Goal: Contribute content: Contribute content

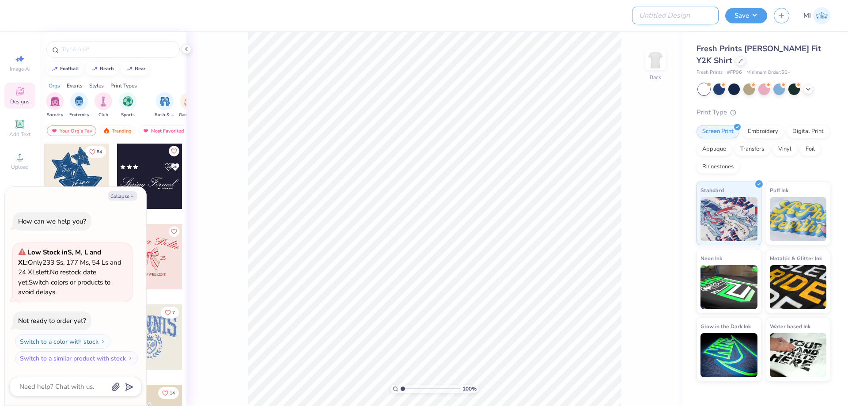
click at [706, 23] on input "Design Title" at bounding box center [675, 16] width 87 height 18
paste input "FPS239779"
type input "FPS239779"
type textarea "x"
type input "FPS239779"
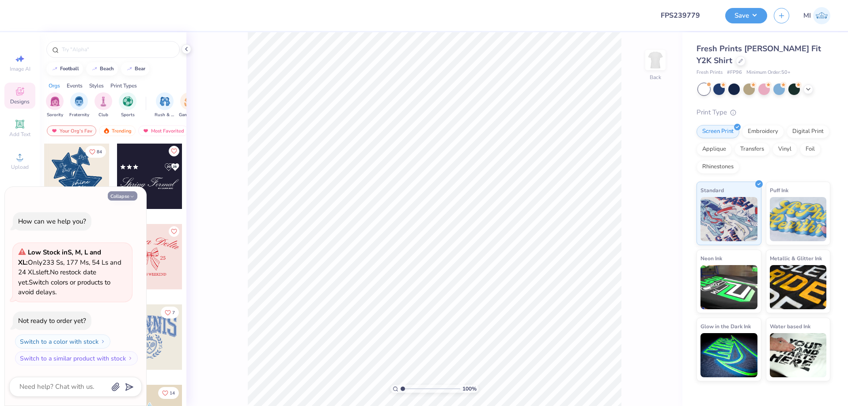
drag, startPoint x: 134, startPoint y: 195, endPoint x: 130, endPoint y: 193, distance: 4.6
click at [134, 195] on icon "button" at bounding box center [131, 196] width 5 height 5
type textarea "x"
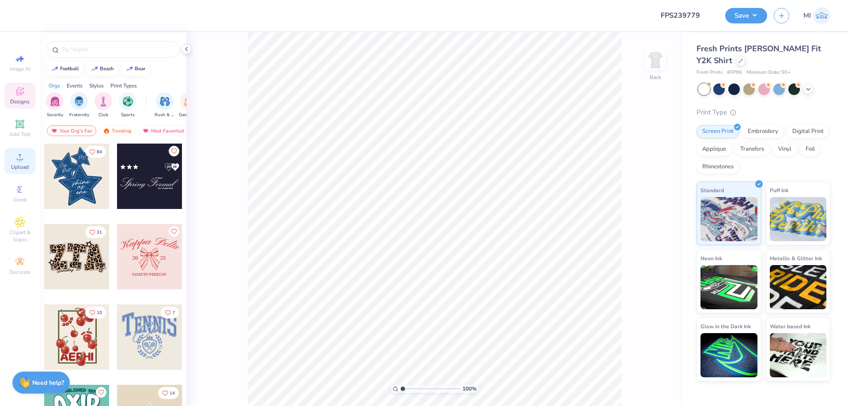
click at [21, 160] on icon at bounding box center [20, 157] width 6 height 6
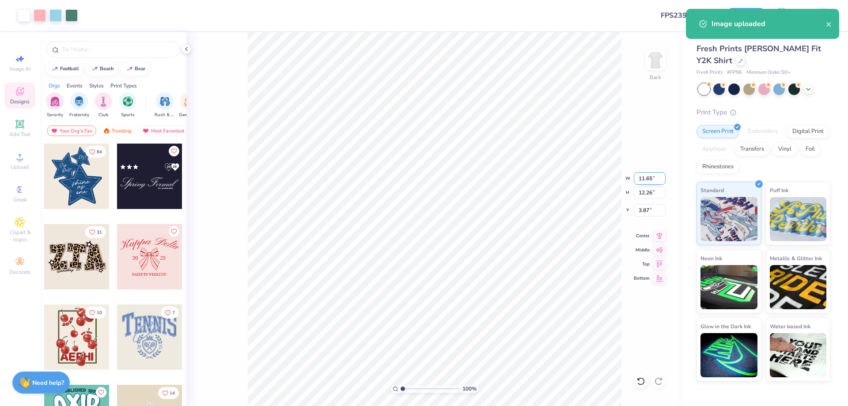
click at [643, 179] on input "11.65" at bounding box center [649, 178] width 32 height 12
type input "5.00"
type input "5.26"
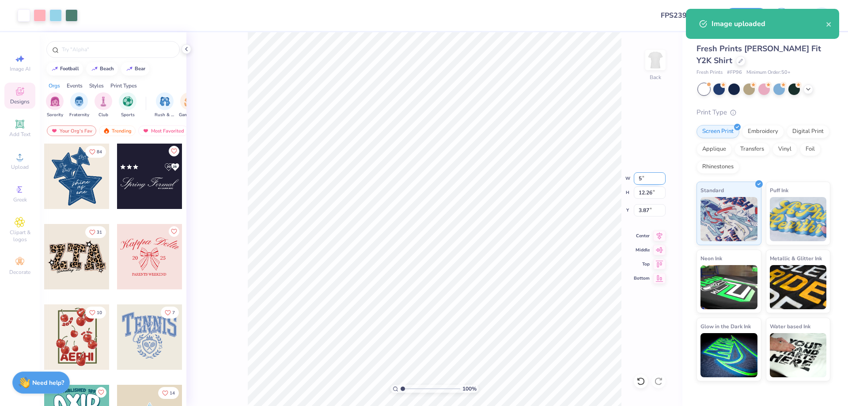
type input "7.37"
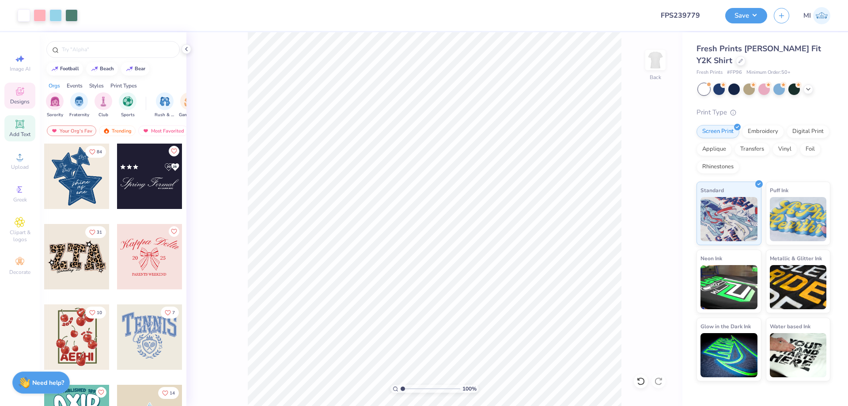
click at [24, 128] on icon at bounding box center [20, 124] width 11 height 11
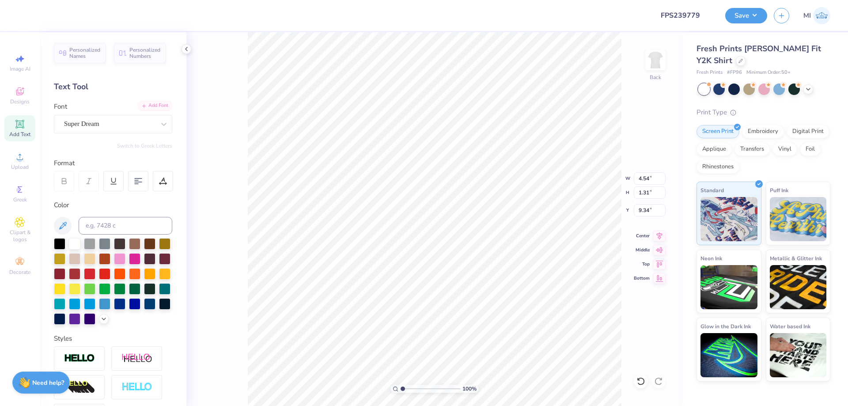
click at [167, 111] on div "Add Font Font Super Dream" at bounding box center [113, 118] width 118 height 32
click at [155, 105] on div "Add Font" at bounding box center [154, 106] width 35 height 10
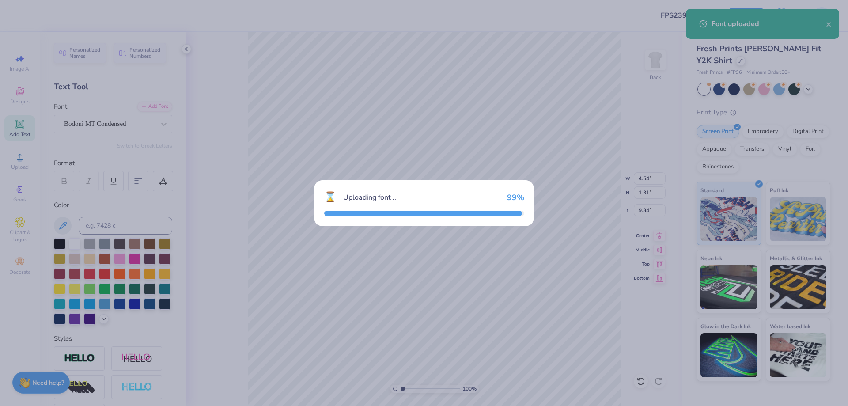
type input "2.67"
type input "1.19"
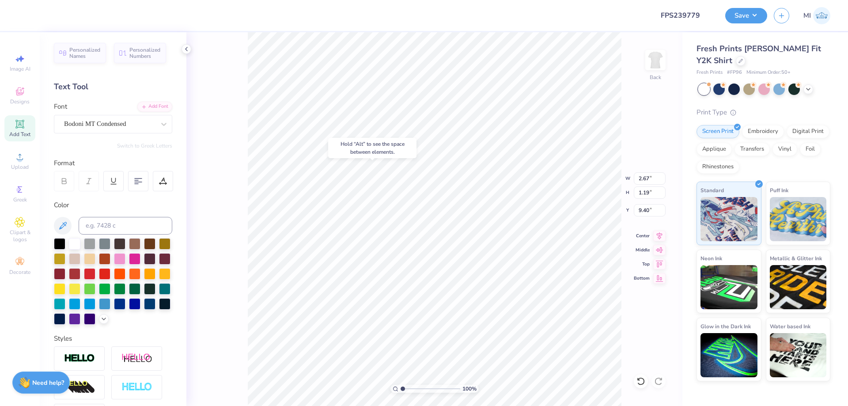
type input "5.32"
type textarea "T"
type textarea "TRI SIGMA"
drag, startPoint x: 649, startPoint y: 181, endPoint x: 613, endPoint y: 179, distance: 35.8
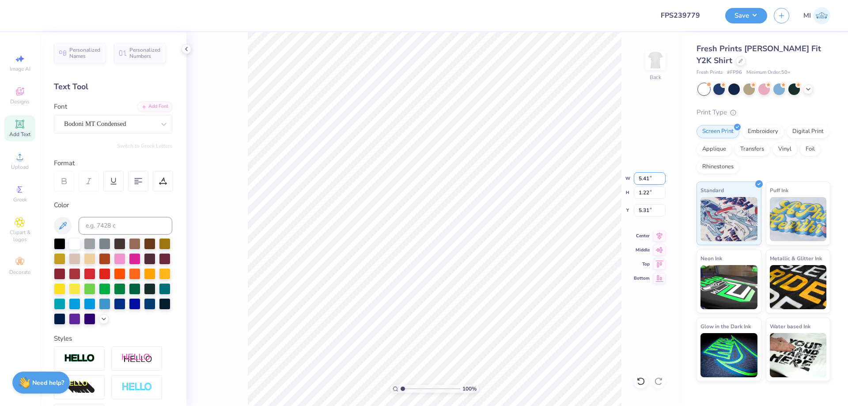
click at [633, 179] on input "5.41" at bounding box center [649, 178] width 32 height 12
type input "6.00"
type input "1.36"
type input "5.24"
type input "6.26"
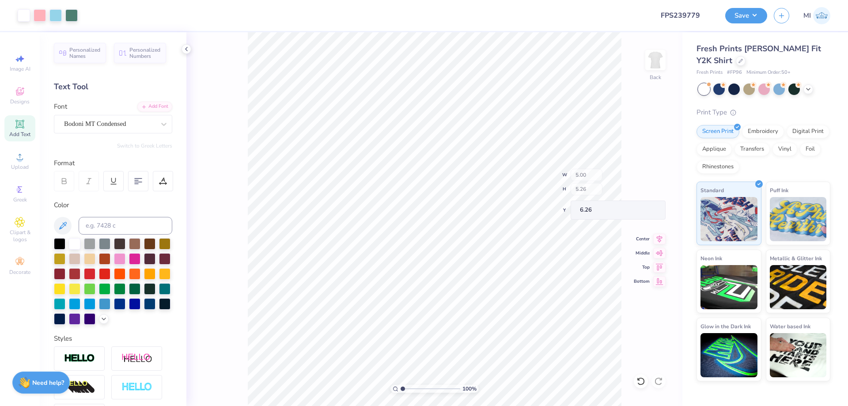
type input "6.00"
type input "6.29"
type input "4.01"
click at [411, 386] on input "range" at bounding box center [430, 389] width 60 height 8
type input "2.38"
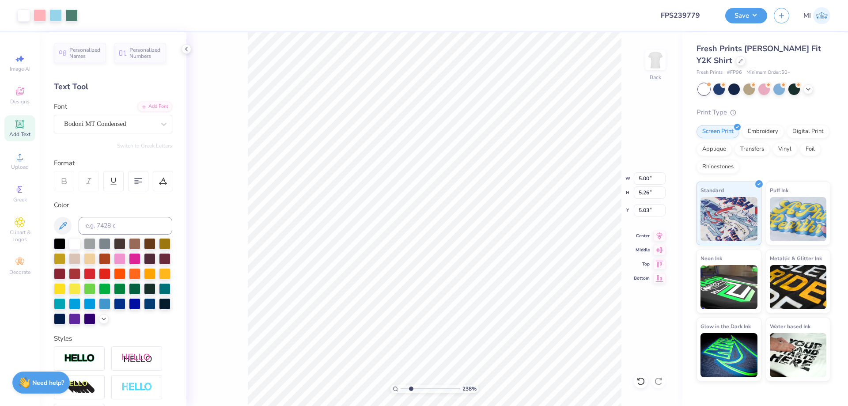
type input "5.06"
type input "6.00"
type input "1.36"
type input "4.01"
click at [513, 299] on li "Send to Back" at bounding box center [490, 305] width 69 height 17
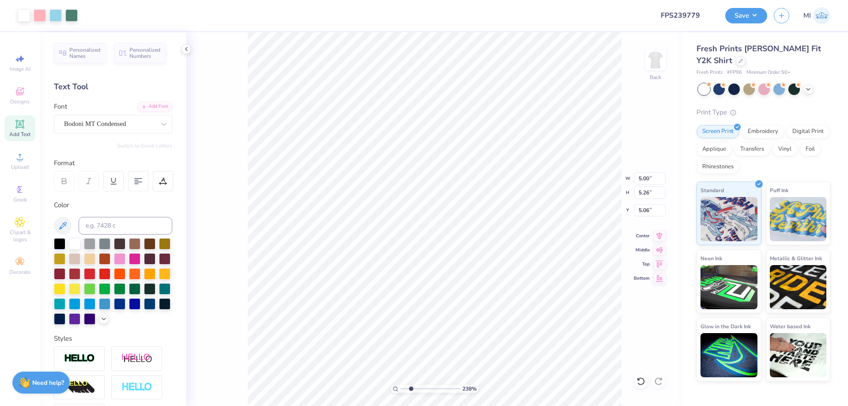
type input "5.05"
type input "6.00"
type input "1.36"
type input "4.01"
type input "5.00"
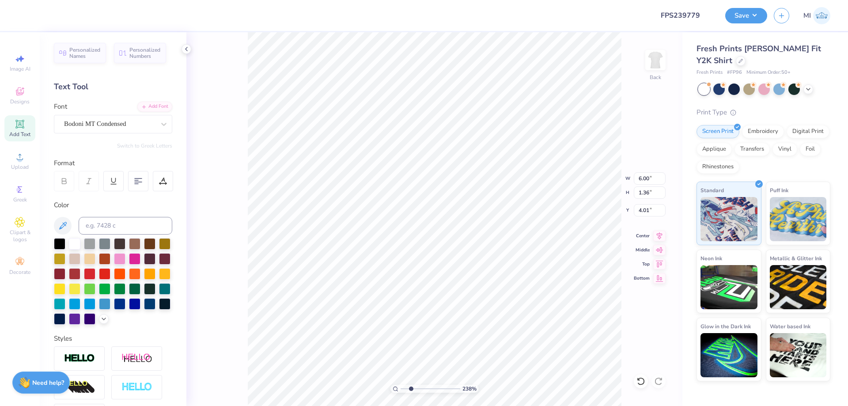
type input "5.26"
type input "5.05"
type input "6.00"
type input "1.36"
type input "4.01"
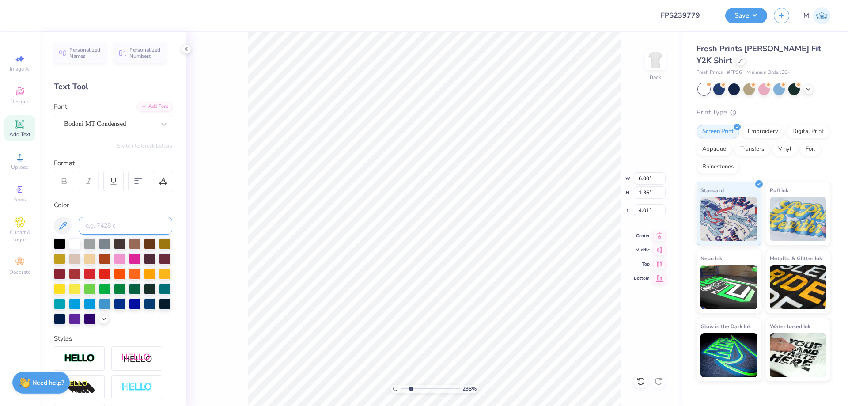
click at [153, 222] on input at bounding box center [126, 226] width 94 height 18
type input "625"
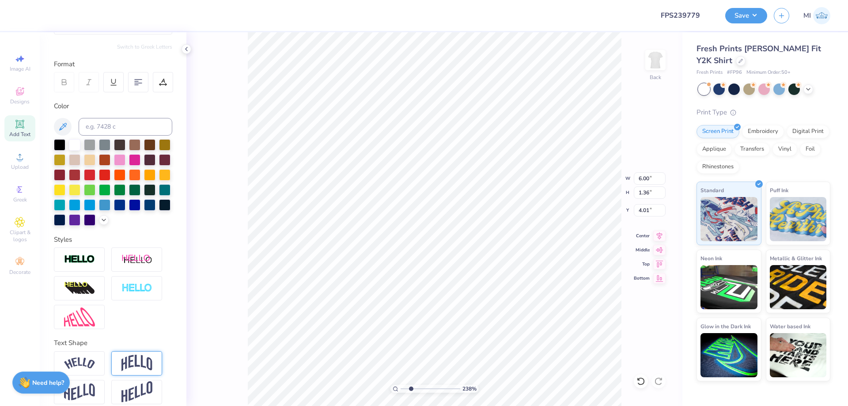
scroll to position [109, 0]
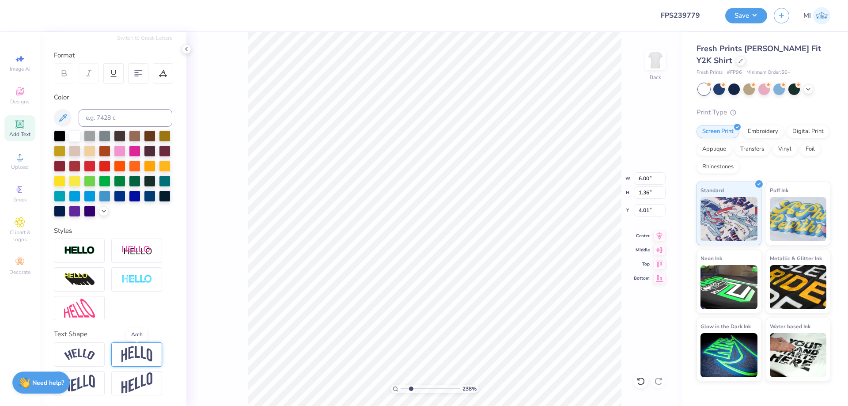
click at [139, 354] on img at bounding box center [136, 354] width 31 height 17
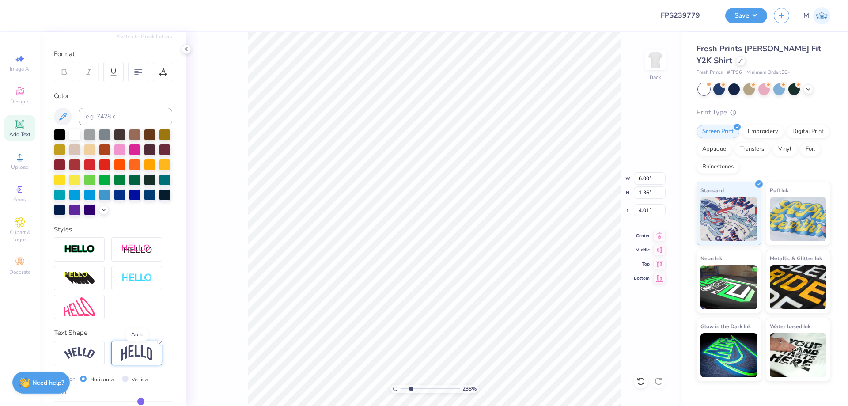
type input "2.57"
type input "3.41"
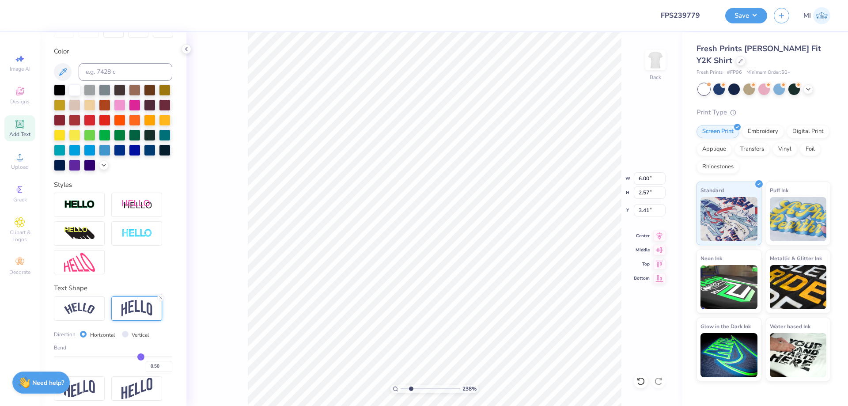
scroll to position [160, 0]
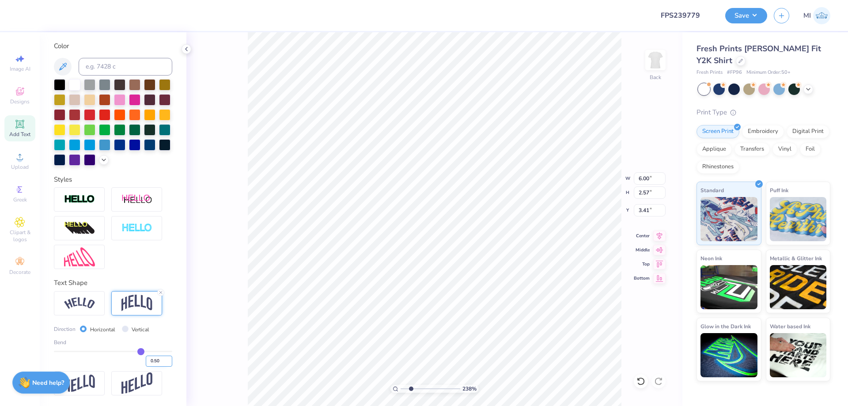
drag, startPoint x: 160, startPoint y: 359, endPoint x: 153, endPoint y: 359, distance: 7.1
click at [153, 359] on input "0.50" at bounding box center [159, 360] width 26 height 11
type input "0.25"
type input "1.93"
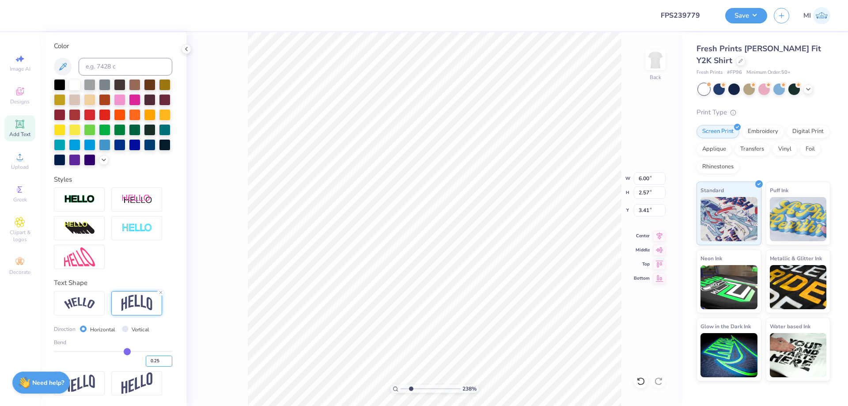
type input "3.73"
type input "6.65"
type input "2.14"
type input "5.00"
type input "5.26"
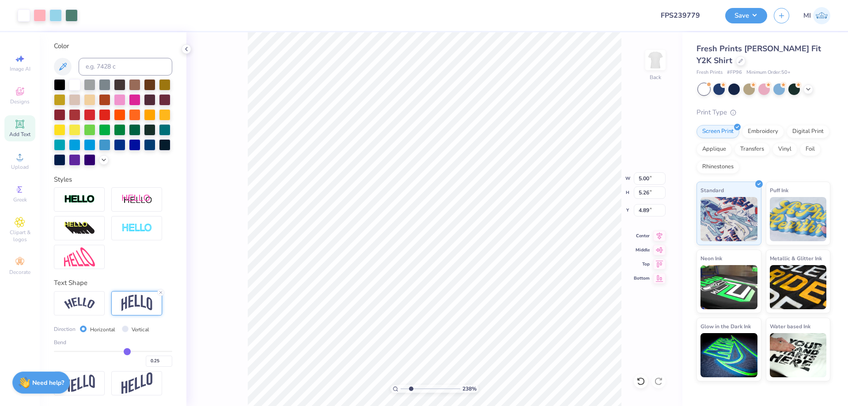
type input "5.01"
type input "6.65"
type input "2.14"
type input "3.85"
type input "6.85"
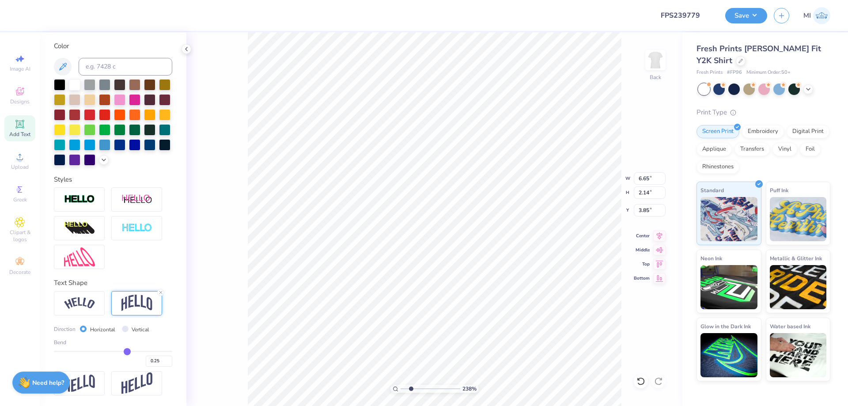
type input "2.21"
type input "3.78"
type input "7.03"
type input "2.26"
type input "3.73"
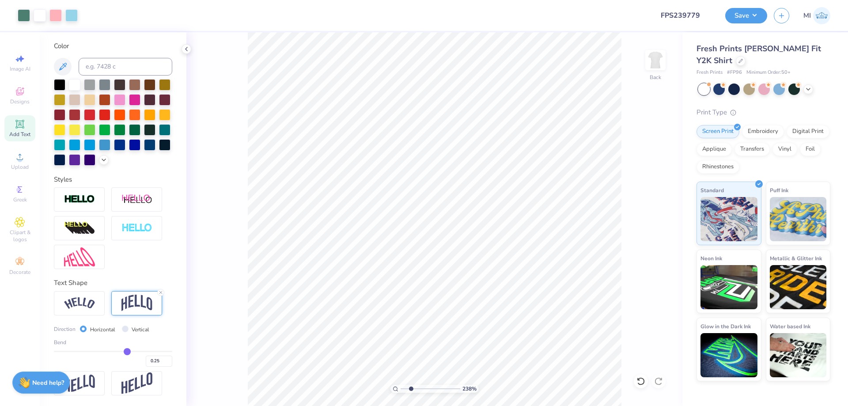
click at [20, 129] on icon at bounding box center [20, 124] width 11 height 11
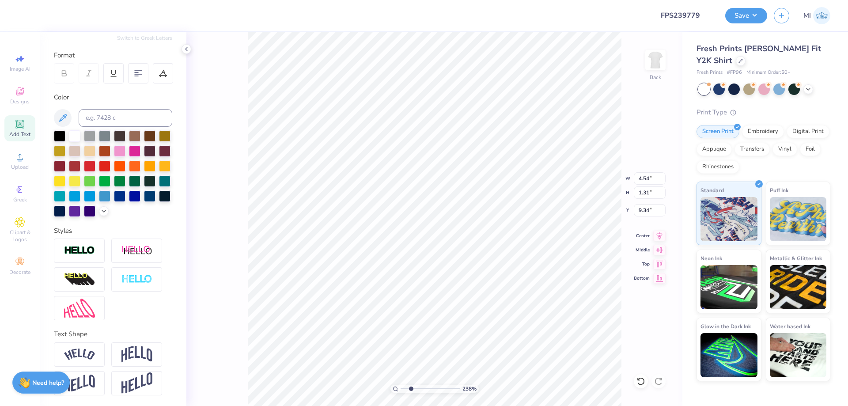
type input "2.10"
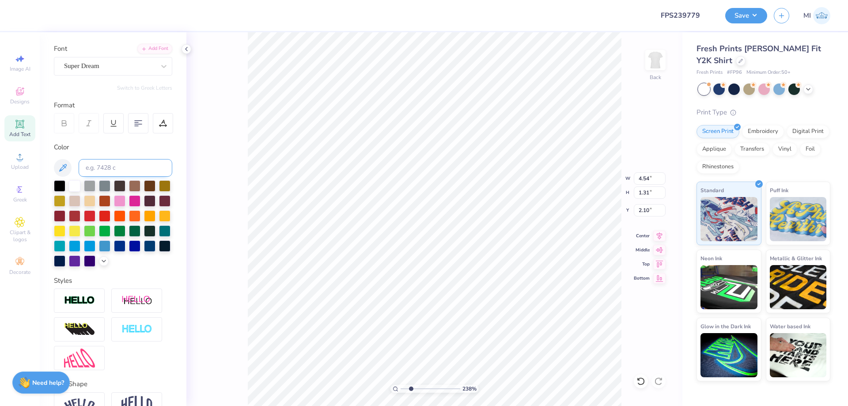
scroll to position [0, 0]
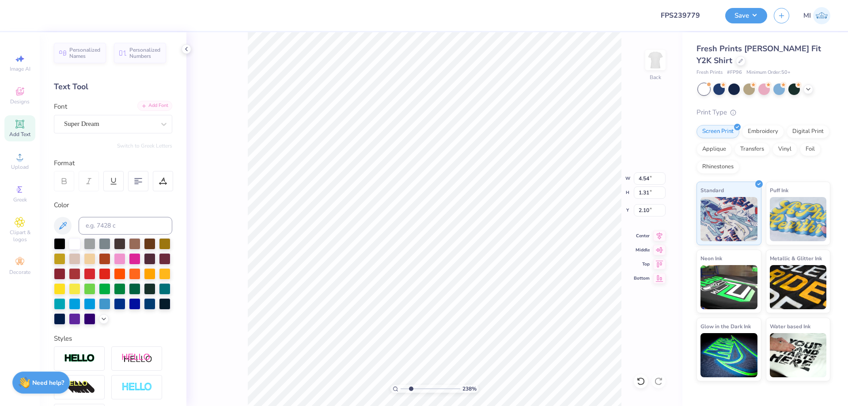
click at [160, 111] on div "Add Font" at bounding box center [154, 106] width 35 height 10
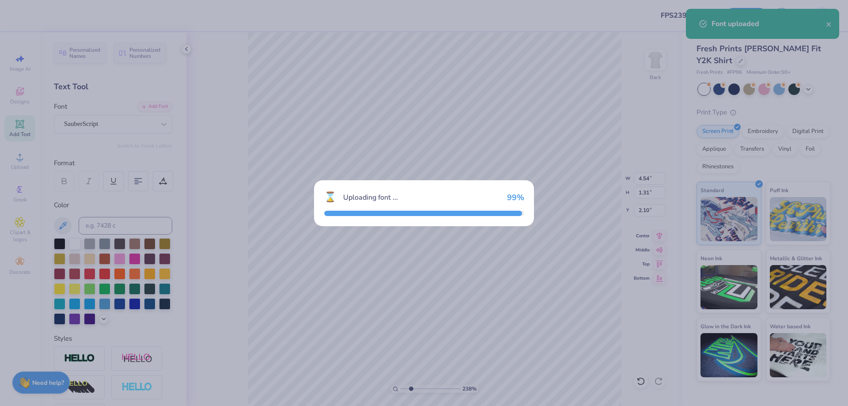
type input "5.16"
type input "1.50"
type input "2.01"
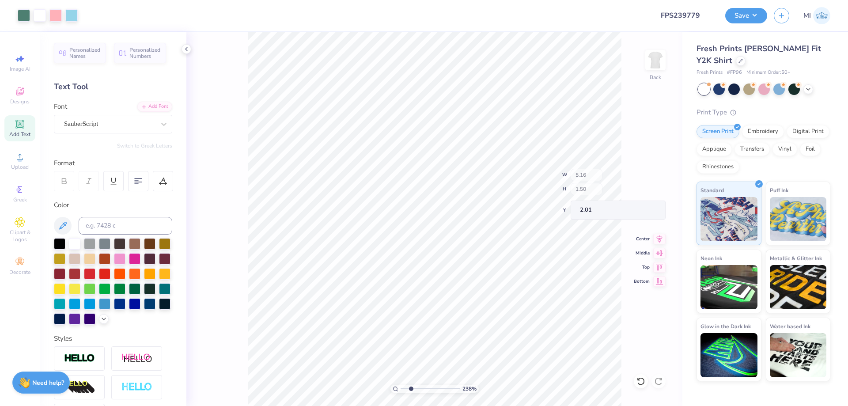
type input "7.03"
type input "6.55"
type input "3.73"
type input "5.16"
type input "1.50"
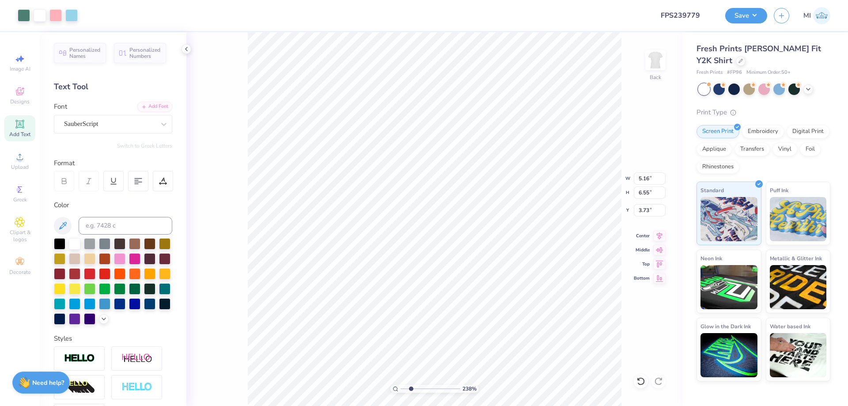
type input "2.01"
click at [117, 226] on input at bounding box center [126, 226] width 94 height 18
click at [117, 230] on input "625" at bounding box center [126, 226] width 94 height 18
type input "625"
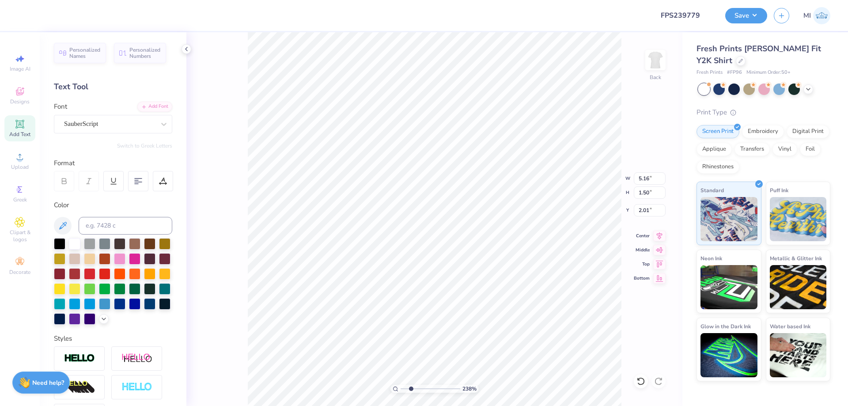
type textarea "Parent's Weekend"
drag, startPoint x: 651, startPoint y: 177, endPoint x: 609, endPoint y: 177, distance: 41.9
click at [633, 177] on input "5.16" at bounding box center [649, 178] width 32 height 12
type input "11.65"
type input "1.30"
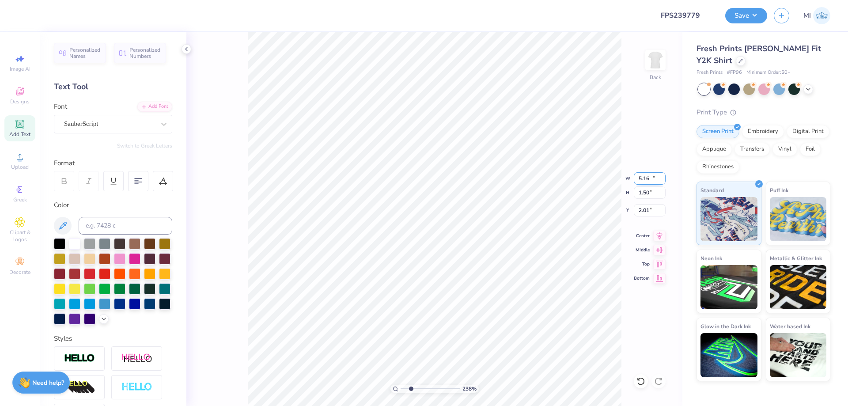
type input "2.11"
click at [646, 180] on input "11.65" at bounding box center [649, 178] width 32 height 12
click at [646, 179] on input "11.65" at bounding box center [649, 178] width 32 height 12
type input "4.00"
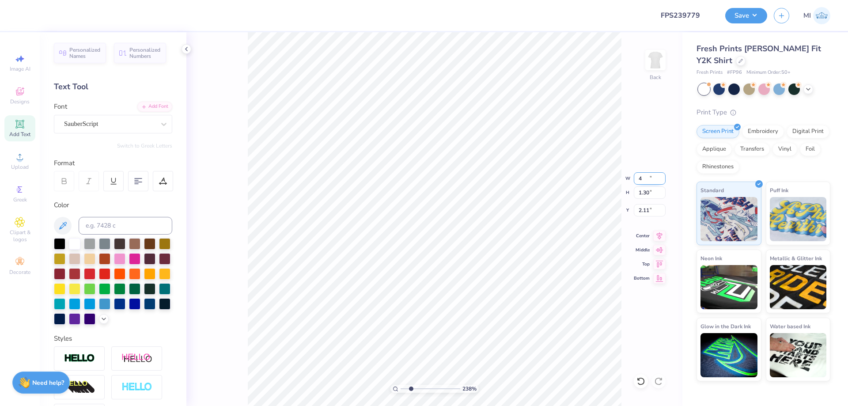
type input "0.45"
type input "2.53"
drag, startPoint x: 649, startPoint y: 176, endPoint x: 603, endPoint y: 180, distance: 45.6
click at [633, 180] on input "4.00" at bounding box center [649, 178] width 32 height 12
type input "5.00"
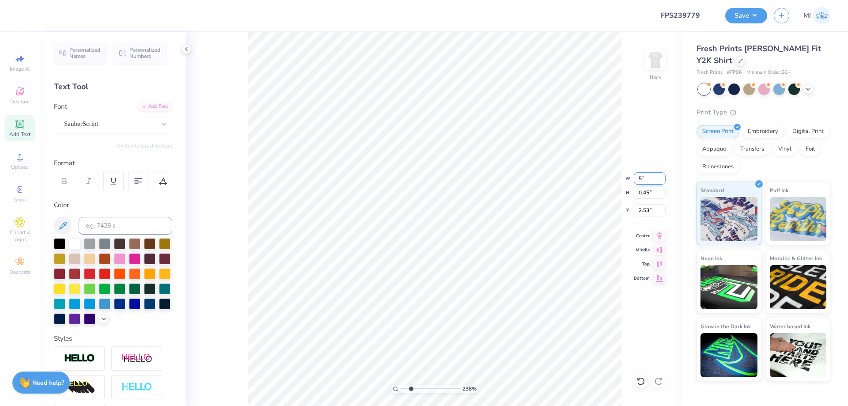
type input "0.56"
type input "2.48"
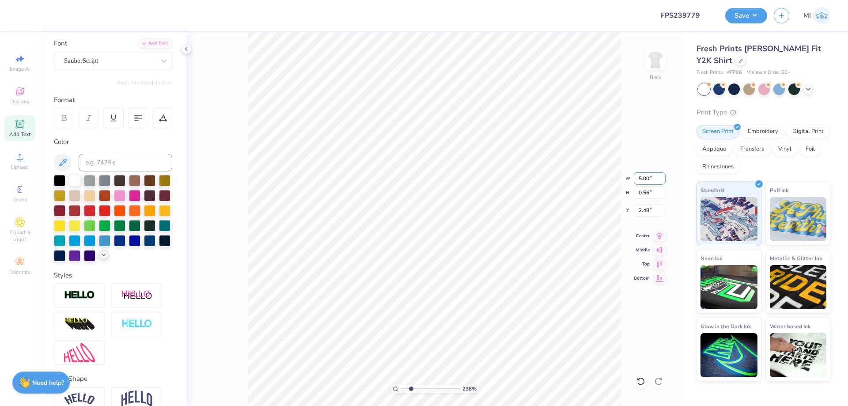
scroll to position [109, 0]
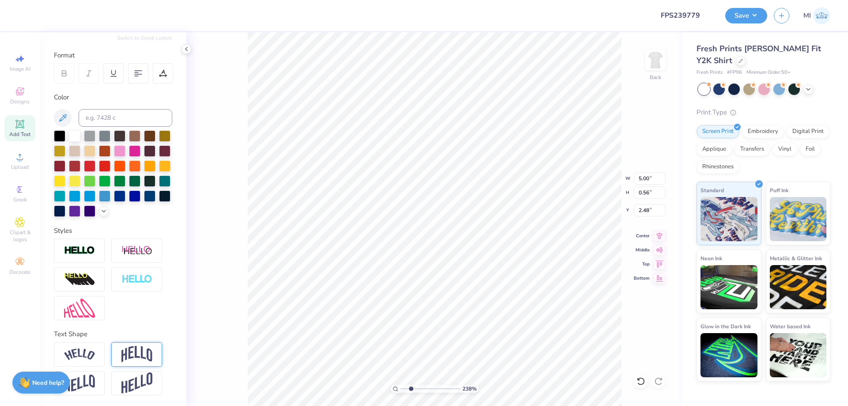
click at [137, 356] on img at bounding box center [136, 354] width 31 height 17
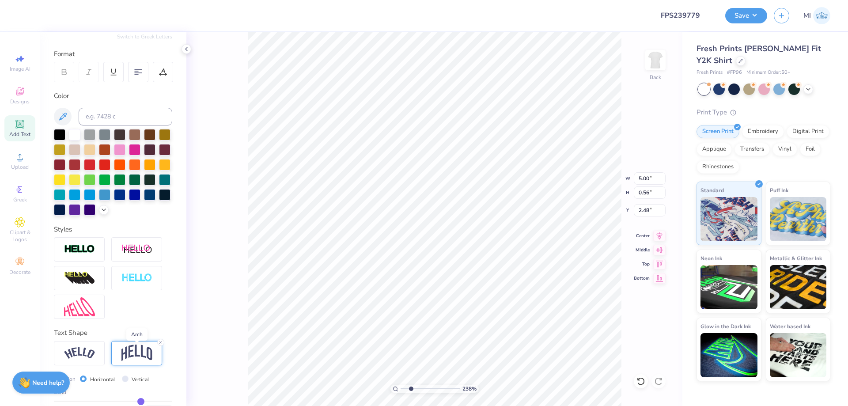
type input "1.56"
type input "1.98"
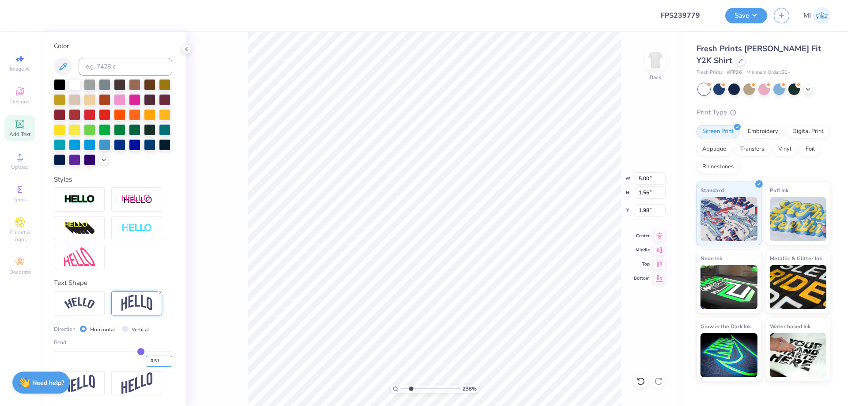
type input "0.51"
drag, startPoint x: 161, startPoint y: 359, endPoint x: 154, endPoint y: 360, distance: 6.7
click at [154, 360] on input "0.51" at bounding box center [159, 360] width 26 height 11
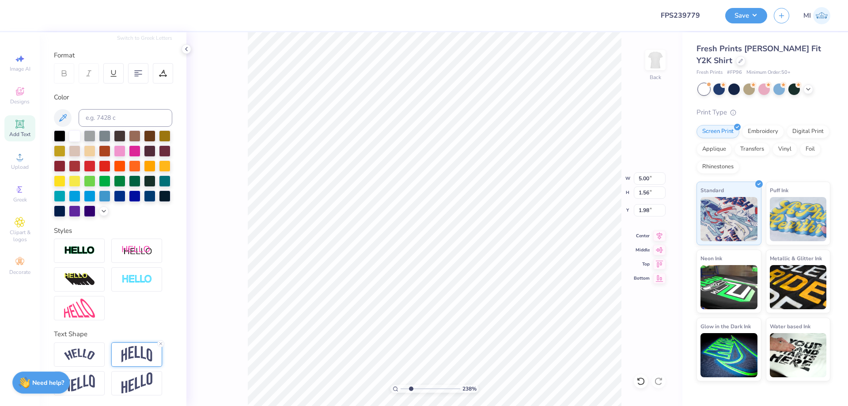
click at [140, 344] on div at bounding box center [136, 354] width 51 height 24
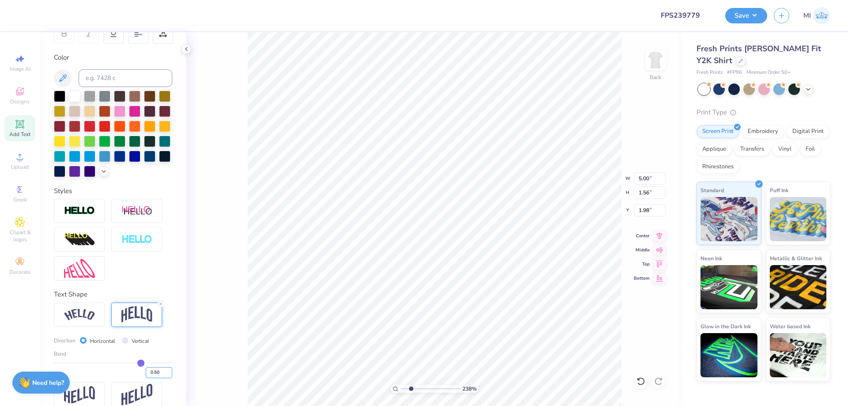
scroll to position [160, 0]
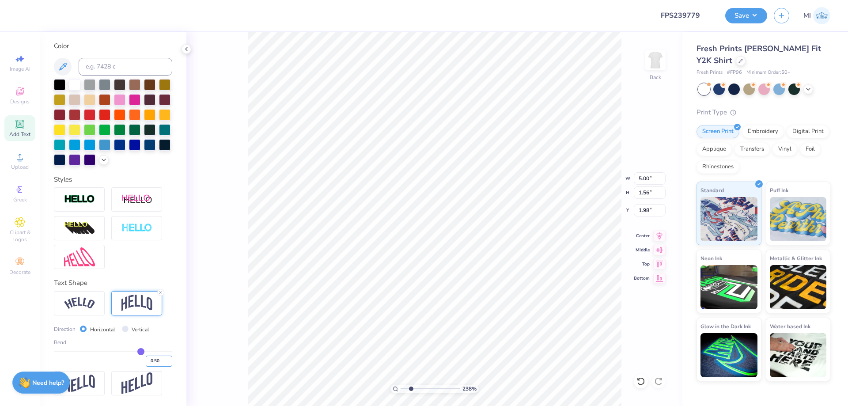
drag, startPoint x: 154, startPoint y: 364, endPoint x: 179, endPoint y: 364, distance: 25.2
click at [172, 364] on input "0.50" at bounding box center [159, 360] width 26 height 11
type input "0.15"
type input "0.84"
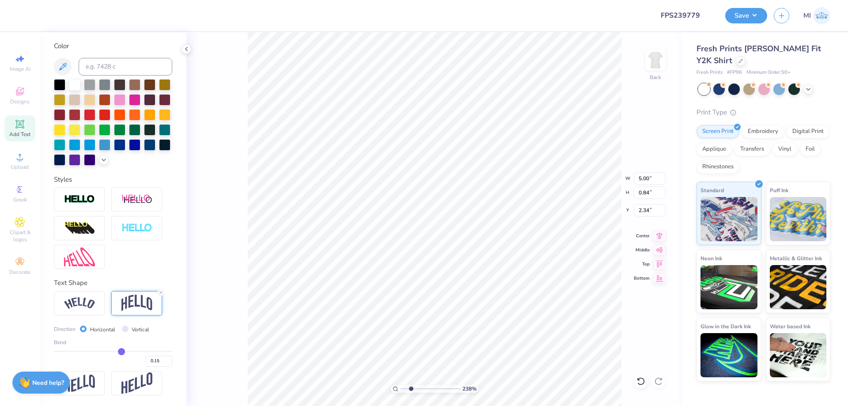
type input "3.38"
type input "5.09"
type input "0.86"
type input "5.26"
type input "0.89"
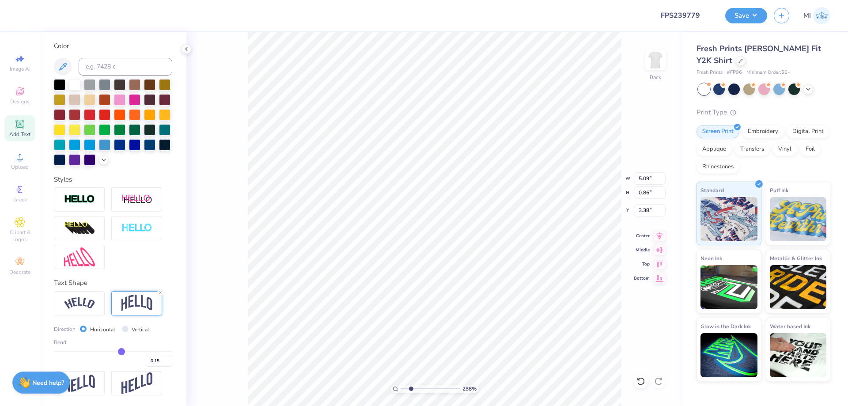
type input "3.35"
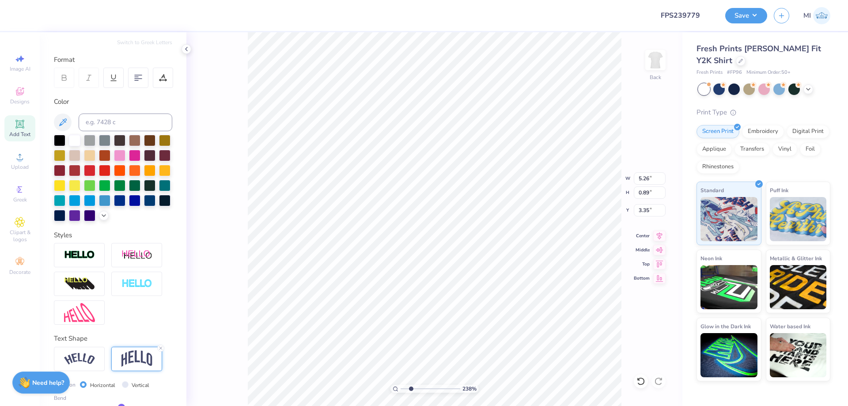
scroll to position [107, 0]
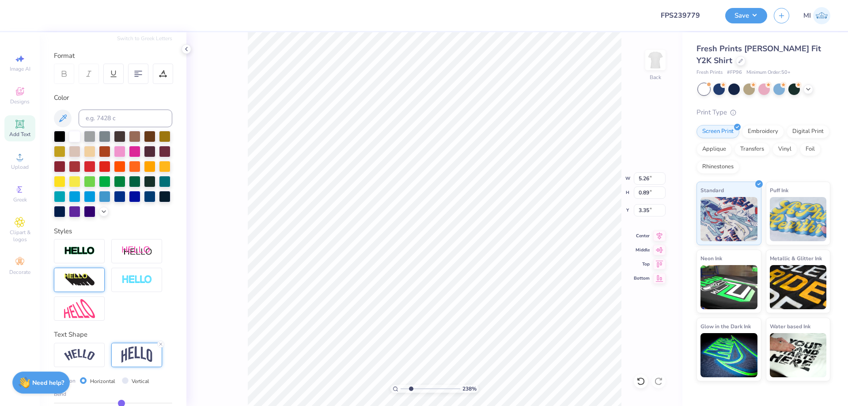
click at [93, 283] on img at bounding box center [79, 280] width 31 height 14
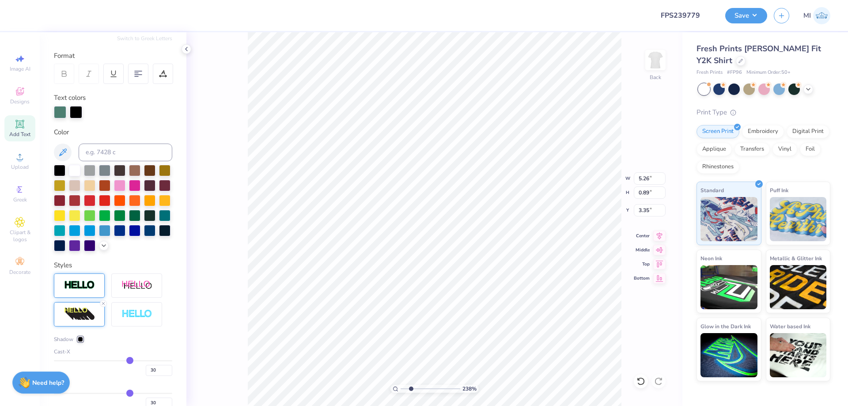
type input "6.84"
type input "1.15"
click at [75, 111] on div at bounding box center [76, 111] width 12 height 12
click at [73, 170] on div at bounding box center [74, 169] width 11 height 11
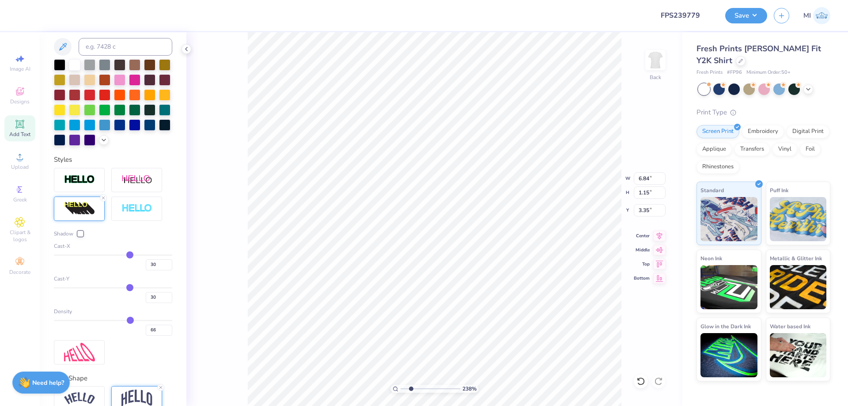
scroll to position [213, 0]
drag, startPoint x: 160, startPoint y: 266, endPoint x: 122, endPoint y: 265, distance: 38.0
click at [146, 265] on input "30" at bounding box center [159, 264] width 26 height 11
type input "31"
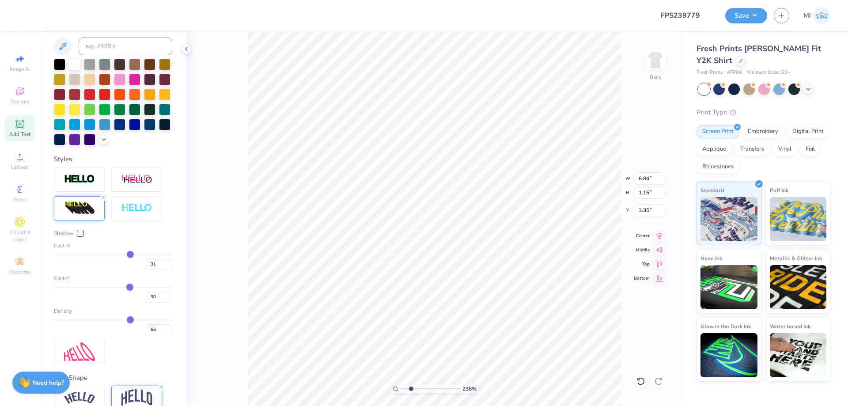
type input "30"
type input "29"
type input "28"
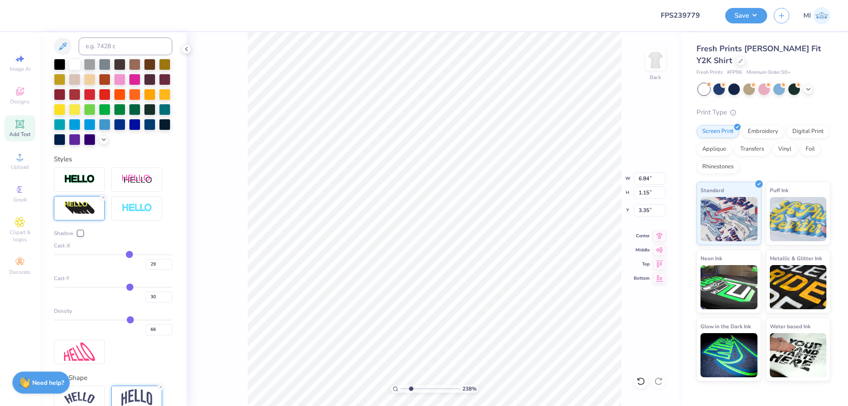
type input "28"
type input "27"
type input "26"
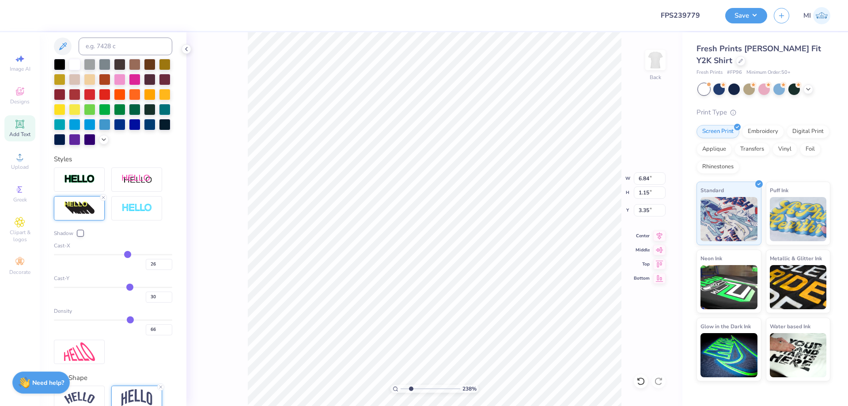
type input "25"
type input "24"
type input "23"
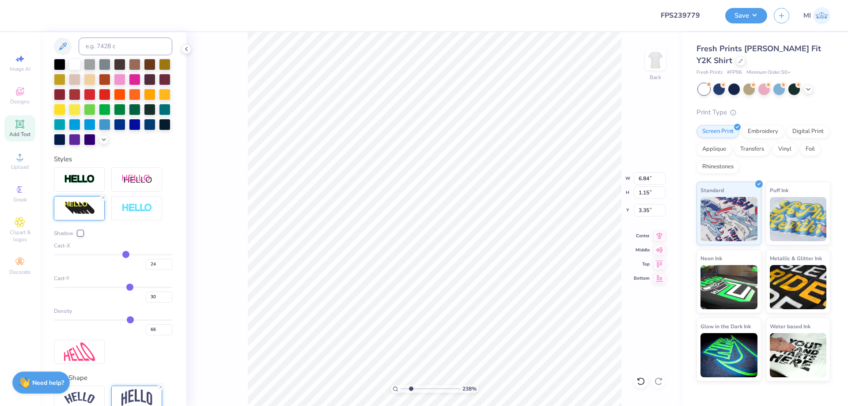
type input "23"
type input "22"
type input "21"
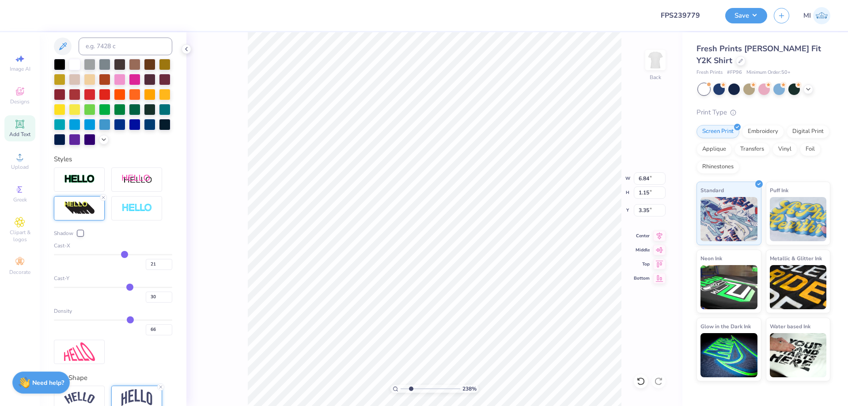
type input "20"
type input "19"
type input "18"
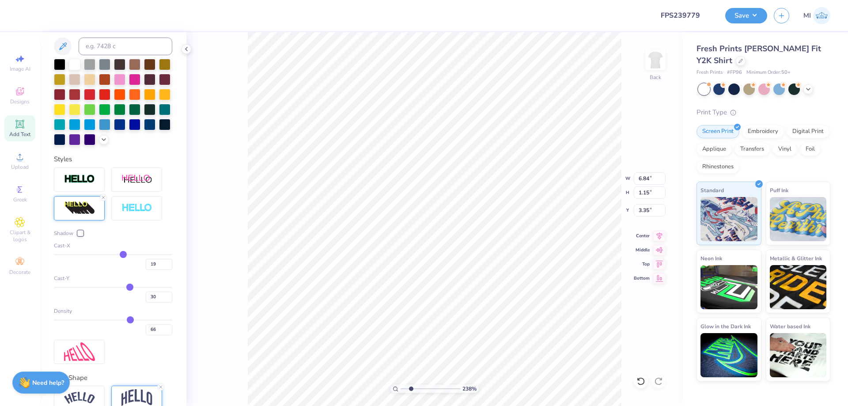
type input "18"
type input "17"
type input "16"
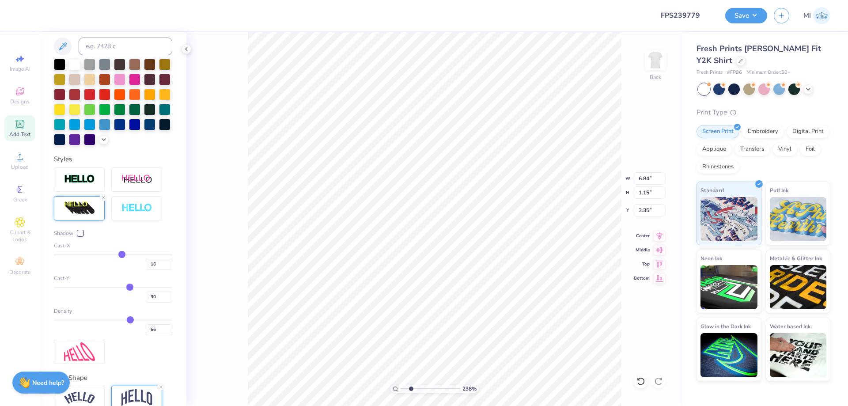
type input "15"
type input "14"
type input "13"
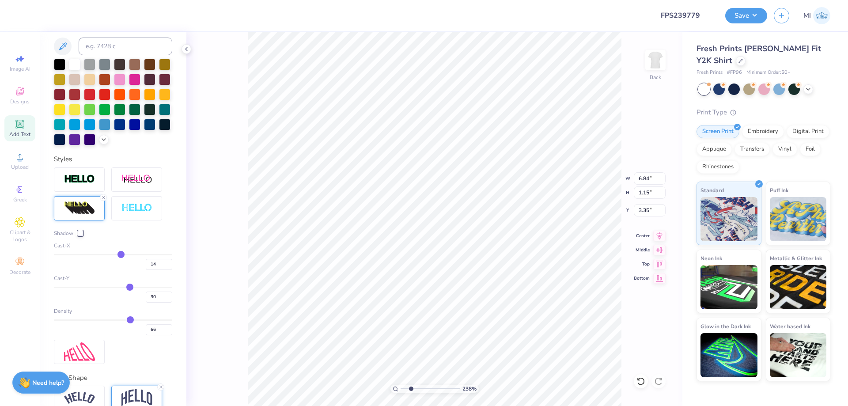
type input "13"
type input "12"
type input "11"
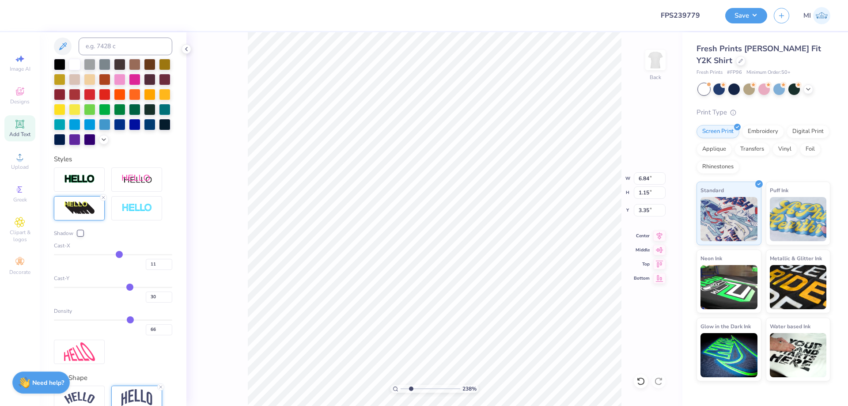
type input "10"
type input "9"
type input "8"
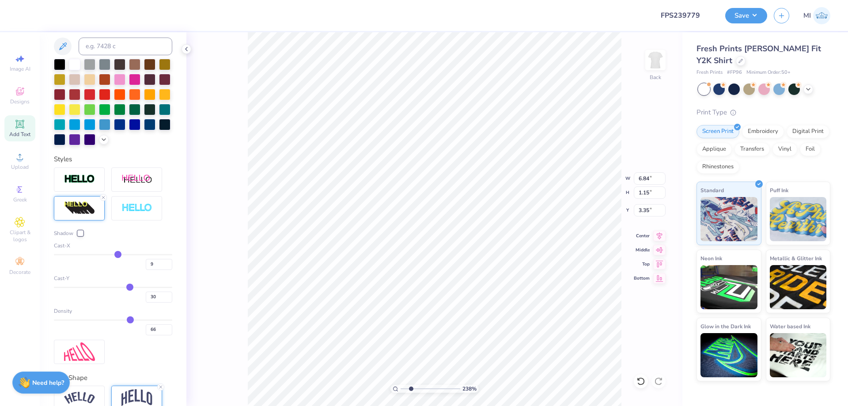
type input "8"
type input "7"
type input "6"
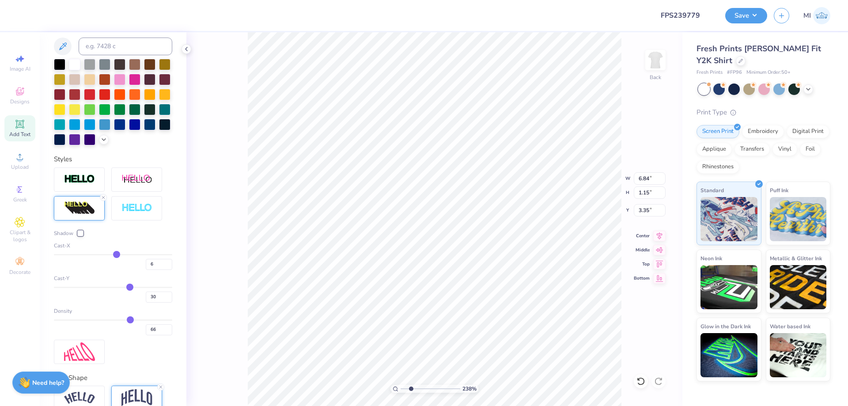
type input "7"
type input "8"
type input "9"
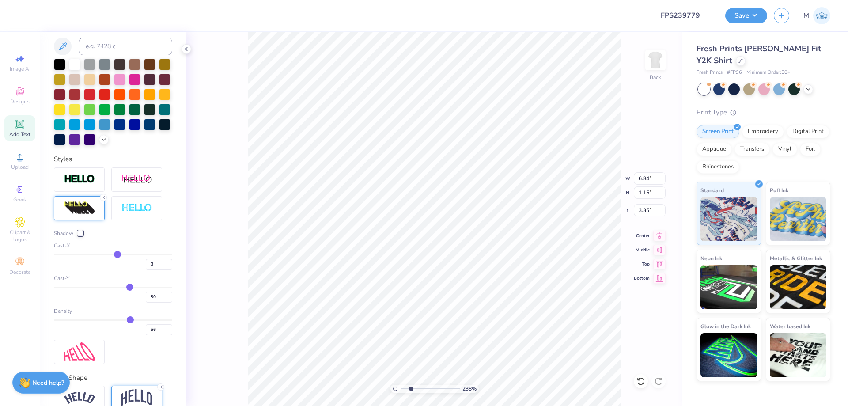
type input "9"
type input "10"
type input "11"
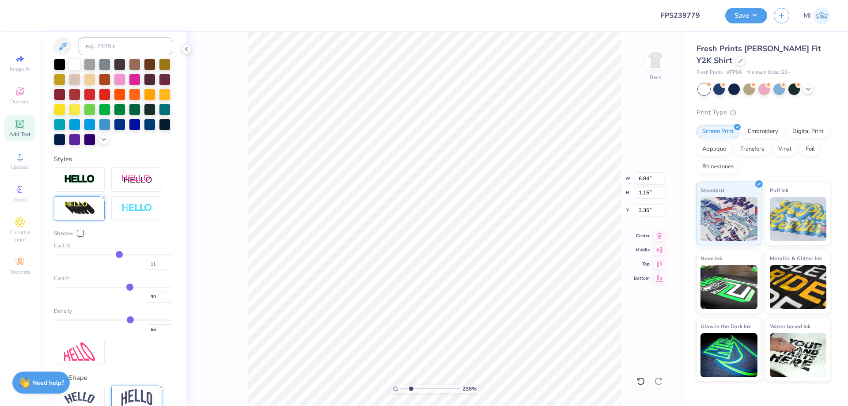
type input "12"
type input "13"
type input "14"
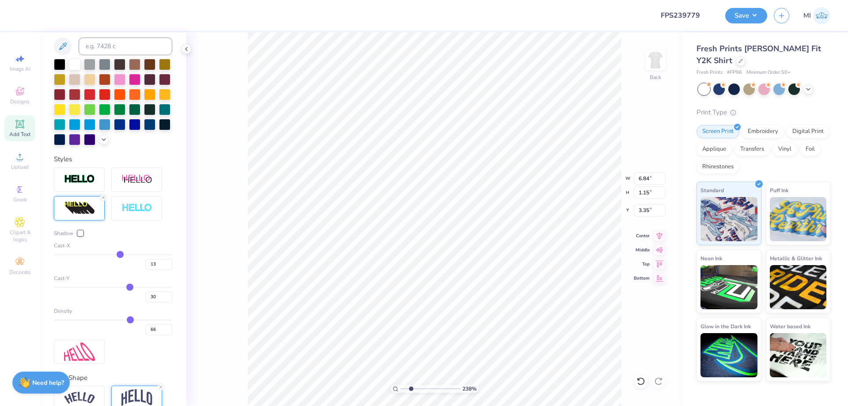
type input "14"
type input "15"
type input "16"
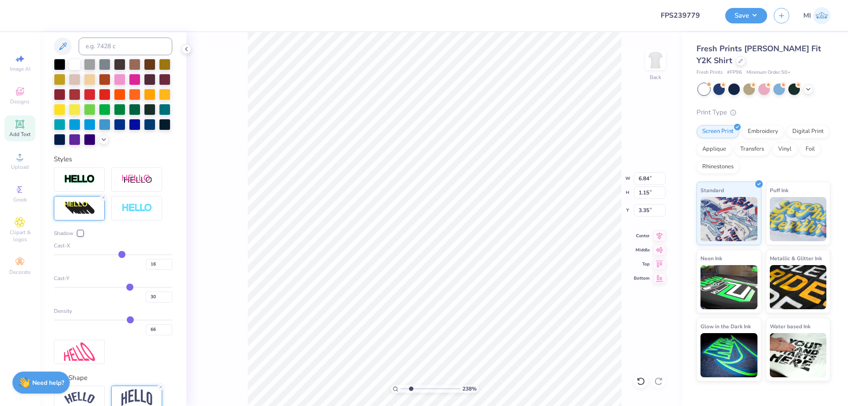
type input "18"
type input "19"
type input "20"
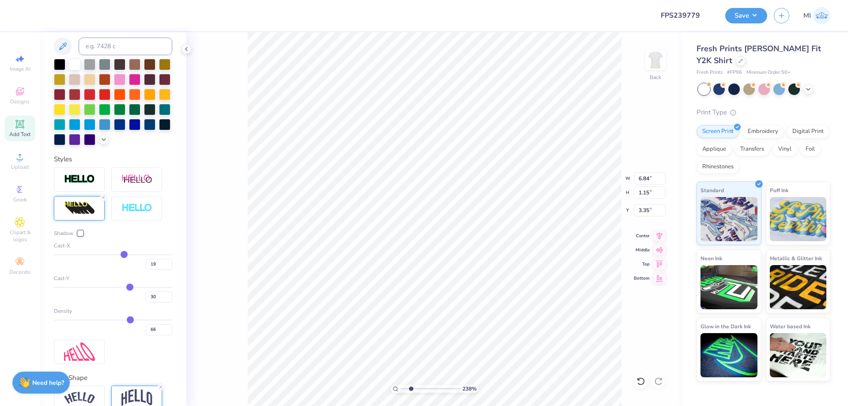
type input "20"
type input "22"
type input "24"
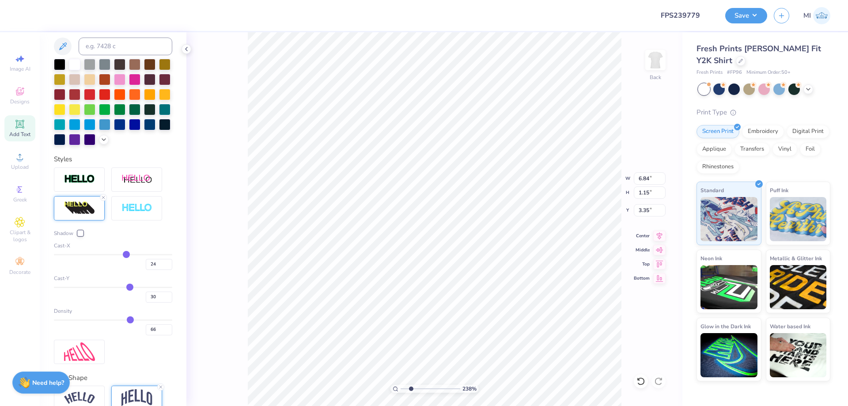
type input "26"
type input "28"
type input "30"
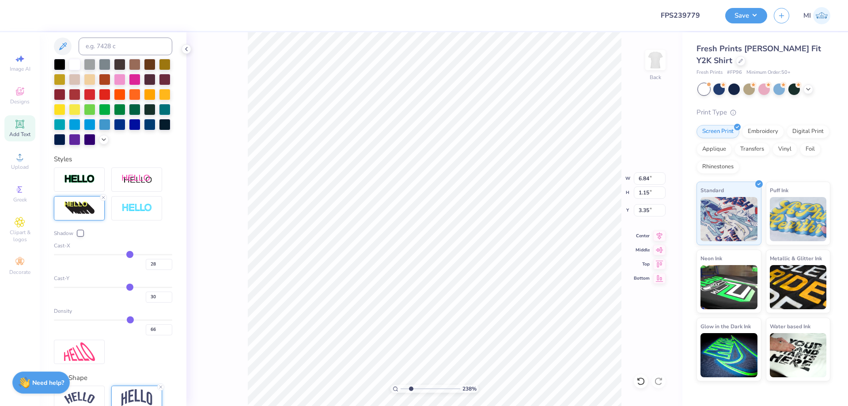
type input "30"
type input "33"
type input "34"
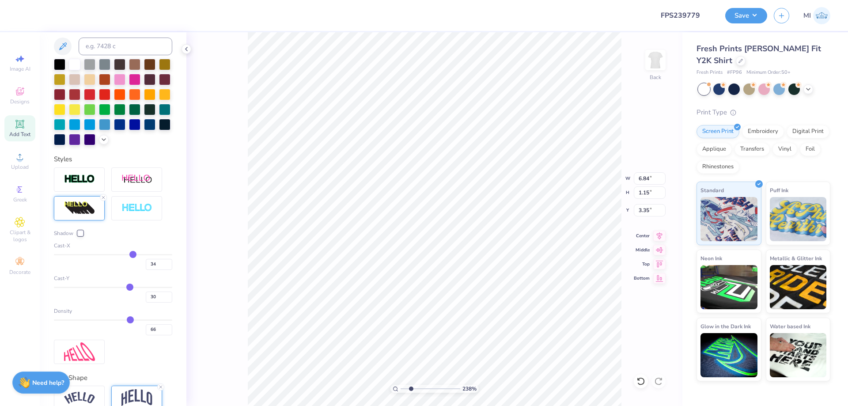
type input "38"
type input "39"
type input "40"
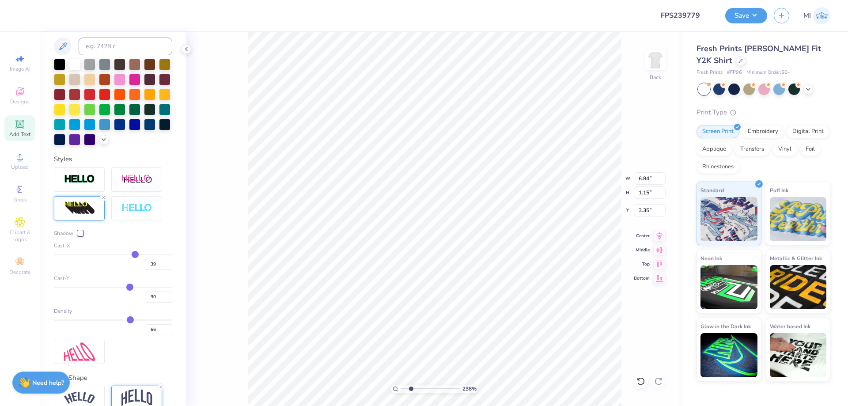
type input "40"
type input "39"
type input "38"
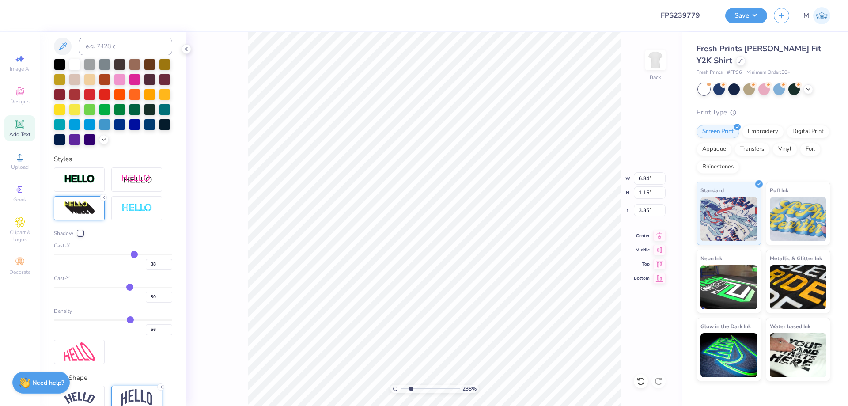
type input "37"
type input "36"
type input "35"
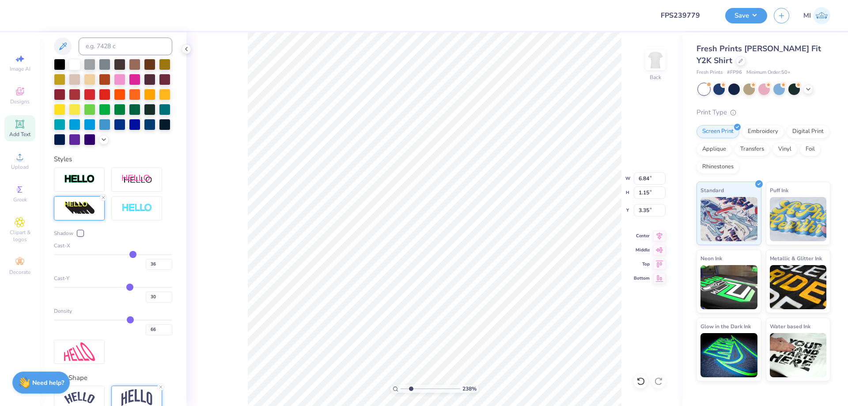
type input "35"
click at [127, 255] on input "range" at bounding box center [113, 254] width 118 height 1
drag, startPoint x: 161, startPoint y: 329, endPoint x: 113, endPoint y: 320, distance: 48.1
click at [146, 324] on input "66" at bounding box center [159, 329] width 26 height 11
click at [146, 297] on input "30" at bounding box center [159, 296] width 26 height 11
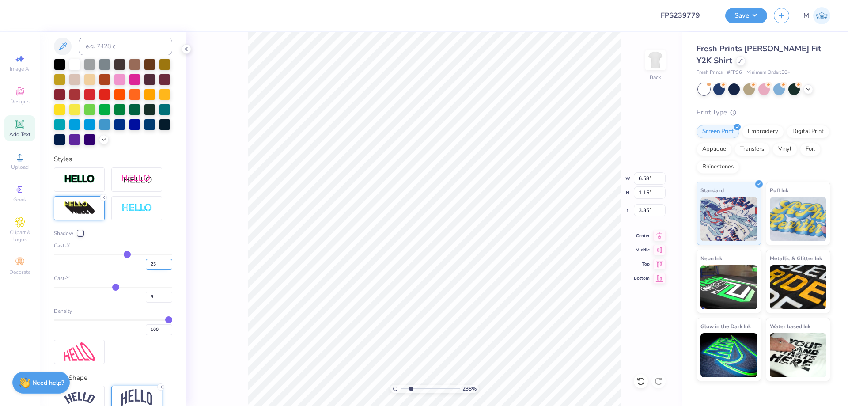
click at [146, 267] on input "25" at bounding box center [159, 264] width 26 height 11
drag, startPoint x: 158, startPoint y: 296, endPoint x: 121, endPoint y: 293, distance: 38.1
click at [146, 294] on input "5" at bounding box center [159, 296] width 26 height 11
drag, startPoint x: 154, startPoint y: 299, endPoint x: 124, endPoint y: 298, distance: 30.5
click at [146, 298] on input "3" at bounding box center [159, 296] width 26 height 11
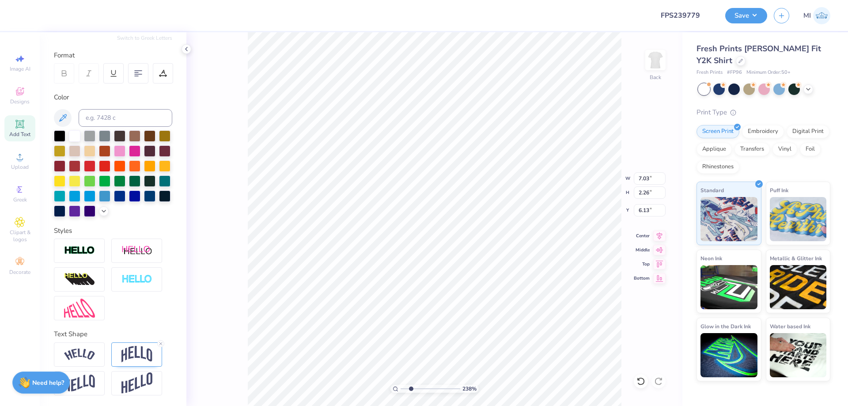
scroll to position [0, 0]
click at [161, 343] on line at bounding box center [160, 343] width 3 height 3
click at [475, 310] on li "Group" at bounding box center [482, 308] width 69 height 17
click at [646, 178] on input "7.03" at bounding box center [649, 178] width 32 height 12
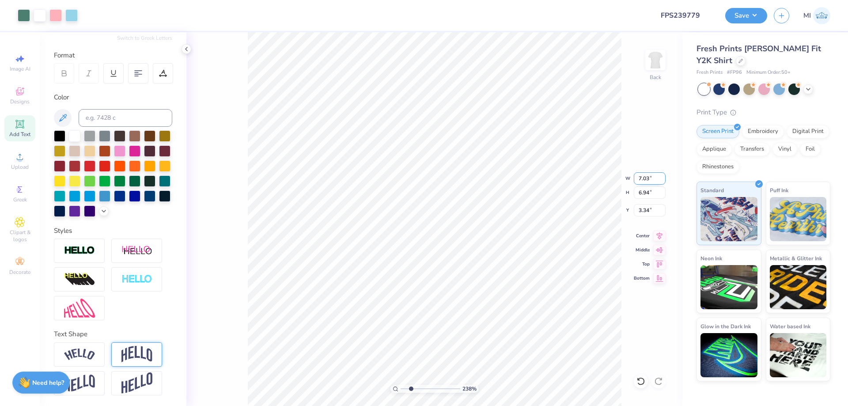
click at [646, 178] on input "7.03" at bounding box center [649, 178] width 32 height 12
click at [641, 210] on input "3.34" at bounding box center [649, 210] width 32 height 12
drag, startPoint x: 406, startPoint y: 388, endPoint x: 362, endPoint y: 391, distance: 44.3
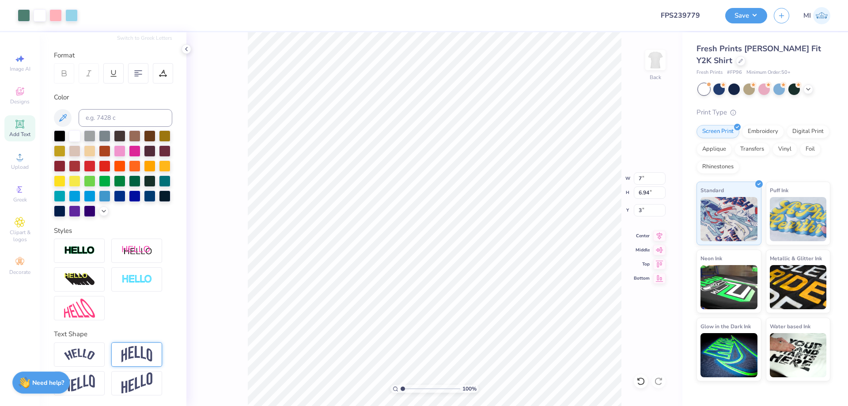
click at [400, 391] on input "range" at bounding box center [430, 389] width 60 height 8
drag, startPoint x: 652, startPoint y: 174, endPoint x: 588, endPoint y: 177, distance: 64.5
click at [633, 177] on input "7.03" at bounding box center [649, 178] width 32 height 12
drag, startPoint x: 647, startPoint y: 209, endPoint x: 606, endPoint y: 210, distance: 41.1
click at [633, 210] on input "3.35" at bounding box center [649, 210] width 32 height 12
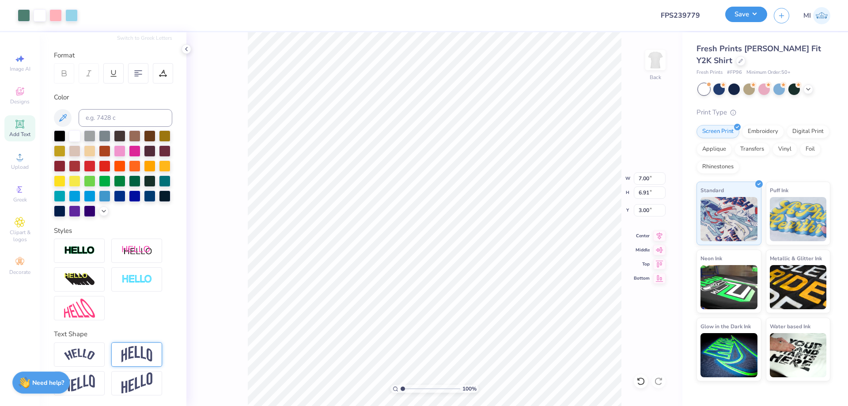
click at [743, 21] on button "Save" at bounding box center [746, 14] width 42 height 15
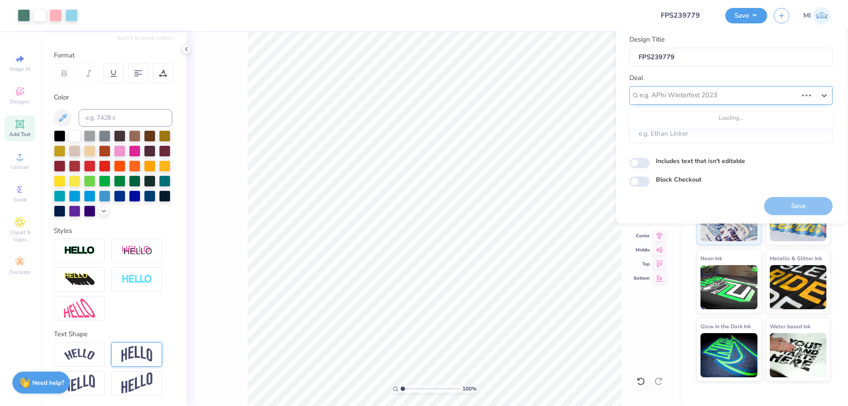
click at [729, 90] on div at bounding box center [718, 95] width 158 height 12
drag, startPoint x: 728, startPoint y: 123, endPoint x: 720, endPoint y: 121, distance: 7.2
click at [720, 121] on div "Design Tool Gallery" at bounding box center [731, 119] width 196 height 15
click at [818, 210] on button "Save" at bounding box center [798, 206] width 68 height 18
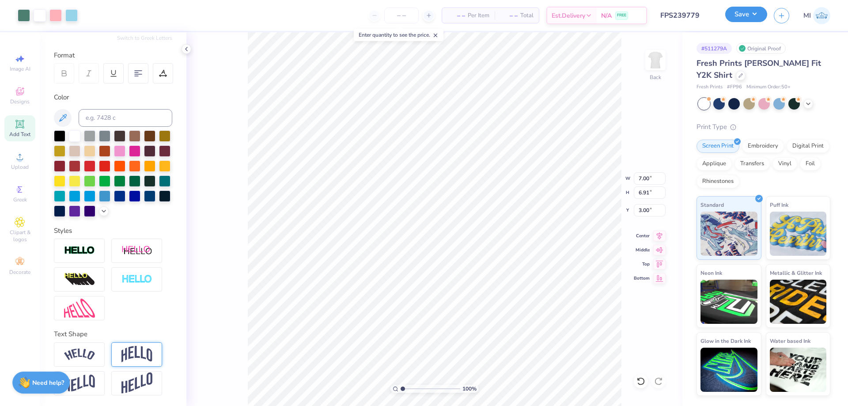
click at [741, 19] on button "Save" at bounding box center [746, 14] width 42 height 15
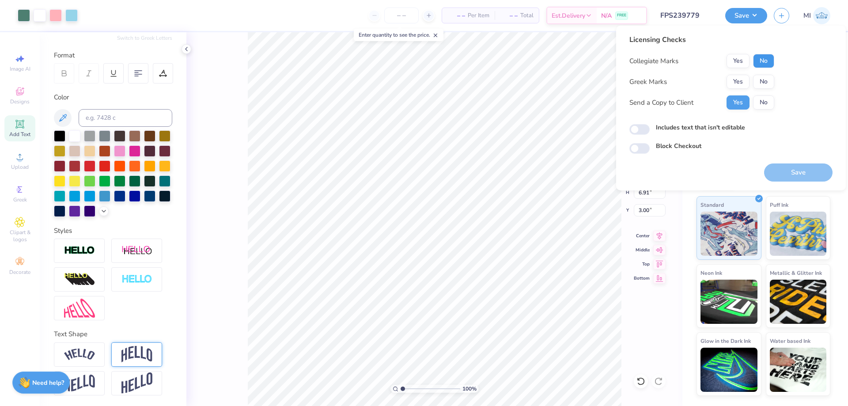
click at [760, 59] on button "No" at bounding box center [763, 61] width 21 height 14
click at [733, 83] on button "Yes" at bounding box center [737, 82] width 23 height 14
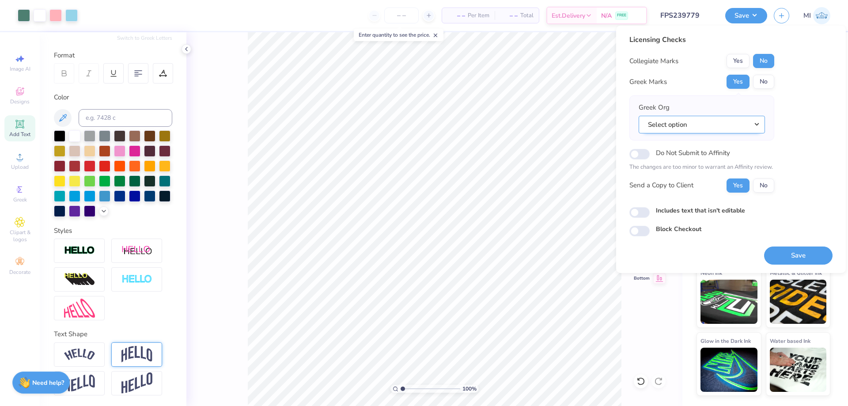
click at [711, 123] on button "Select option" at bounding box center [701, 125] width 126 height 18
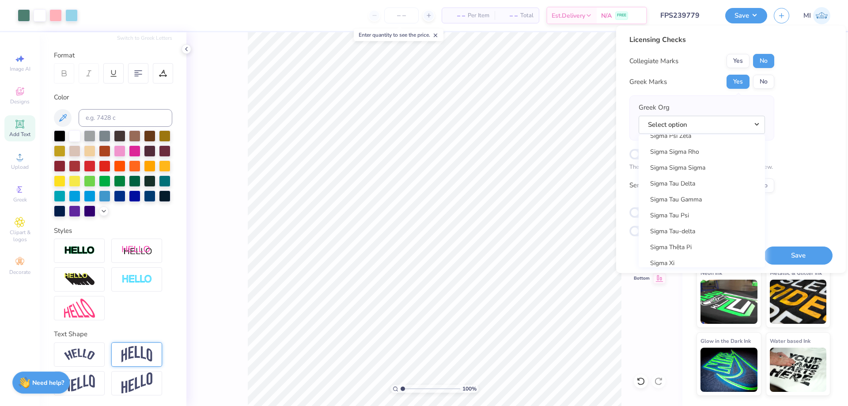
scroll to position [5974, 0]
click at [706, 166] on link "Sigma Sigma Sigma" at bounding box center [701, 162] width 119 height 15
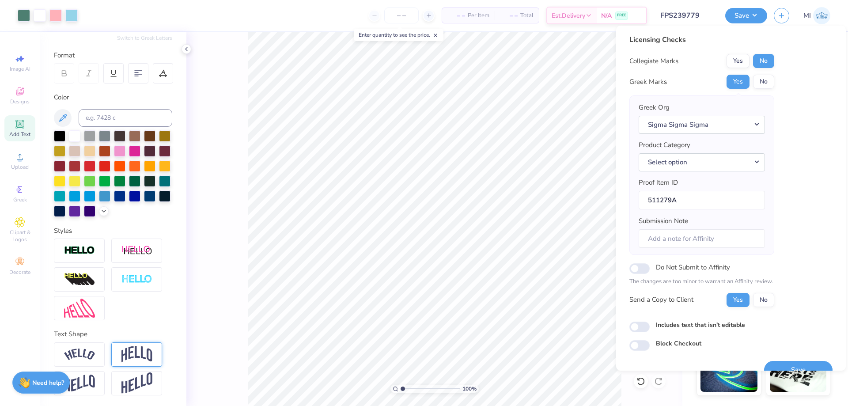
drag, startPoint x: 799, startPoint y: 363, endPoint x: 223, endPoint y: 0, distance: 680.5
click at [799, 363] on button "Save" at bounding box center [798, 370] width 68 height 18
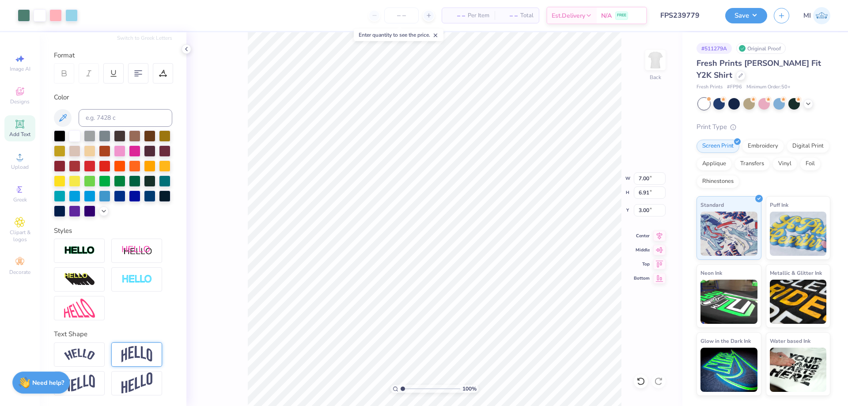
click at [749, 8] on div "Save MI" at bounding box center [786, 15] width 123 height 31
click at [748, 15] on button "Save" at bounding box center [746, 14] width 42 height 15
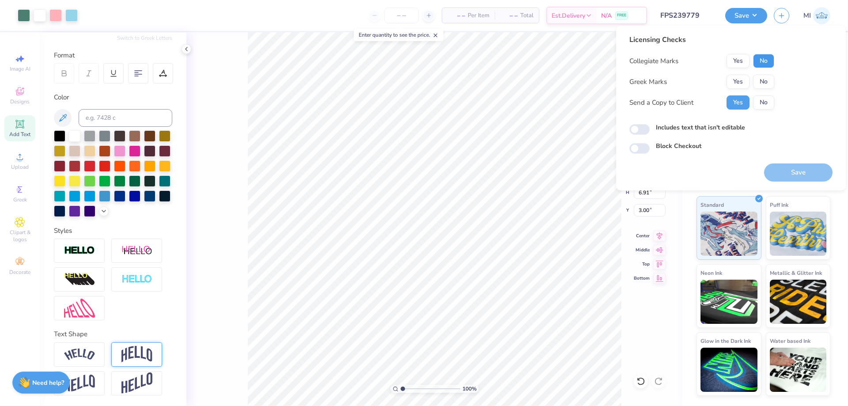
click at [769, 63] on button "No" at bounding box center [763, 61] width 21 height 14
click at [733, 88] on button "Yes" at bounding box center [737, 82] width 23 height 14
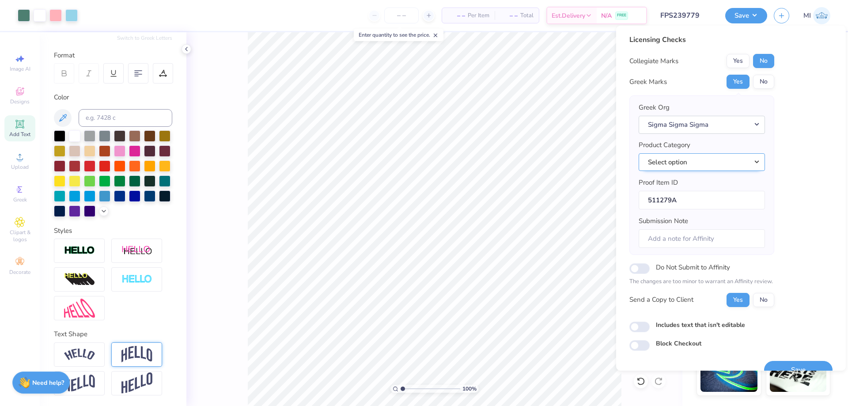
click at [691, 158] on button "Select option" at bounding box center [701, 162] width 126 height 18
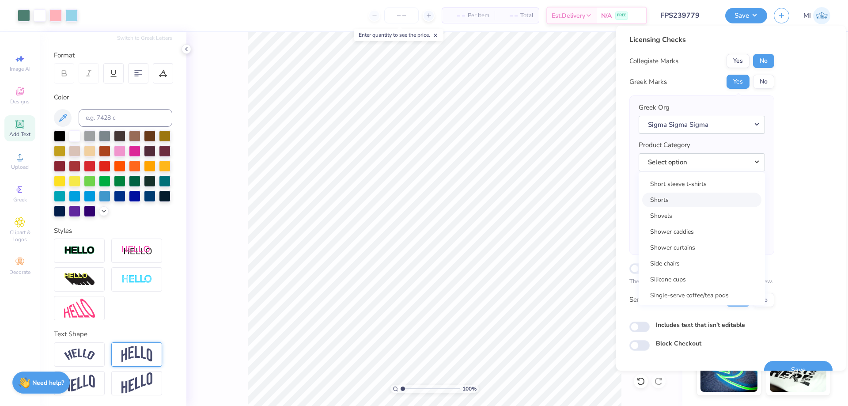
scroll to position [12760, 0]
click at [695, 232] on link "Short sleeve t-shirts" at bounding box center [701, 232] width 119 height 15
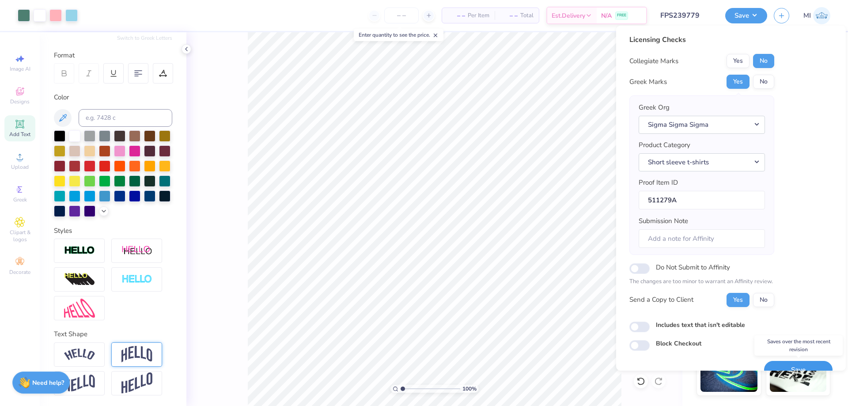
click at [813, 362] on button "Save" at bounding box center [798, 370] width 68 height 18
